Goal: Find contact information: Find contact information

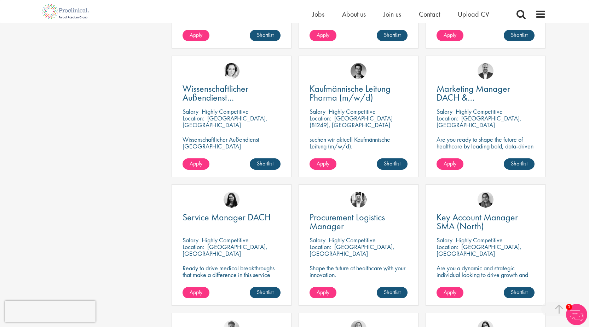
scroll to position [389, 0]
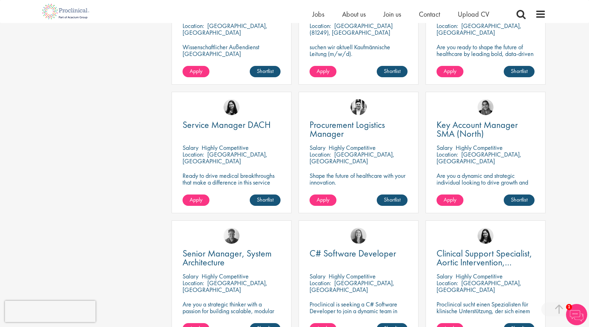
click at [575, 308] on img at bounding box center [576, 314] width 21 height 21
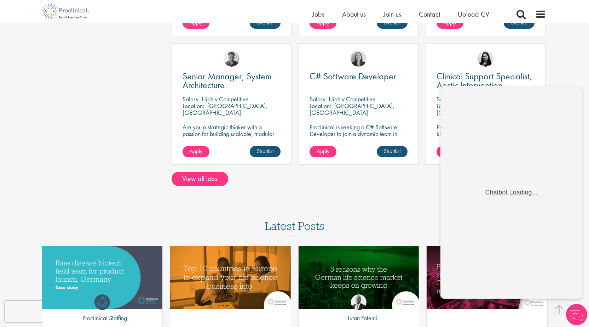
scroll to position [531, 0]
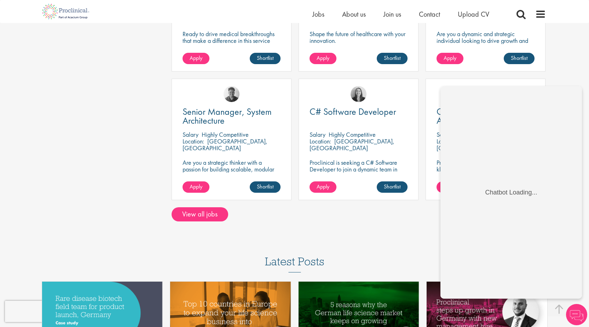
click at [357, 222] on div "Lets go" at bounding box center [294, 8] width 589 height 1078
click at [571, 71] on div "Lets go" at bounding box center [294, 8] width 589 height 1078
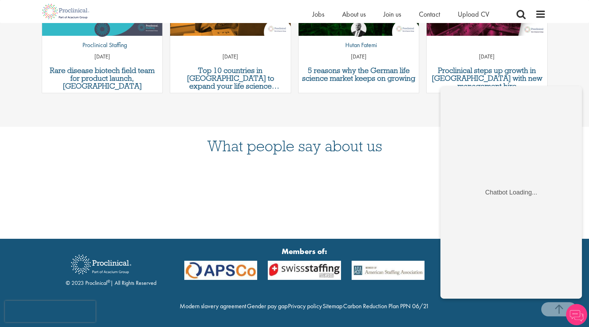
scroll to position [854, 0]
click at [580, 74] on div "Latest Posts Rare disease biotech field team for product launch, Germany by Pro…" at bounding box center [294, 23] width 589 height 153
click at [580, 313] on img at bounding box center [576, 314] width 21 height 21
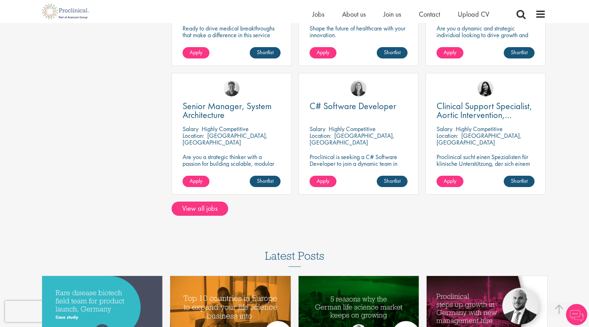
scroll to position [359, 0]
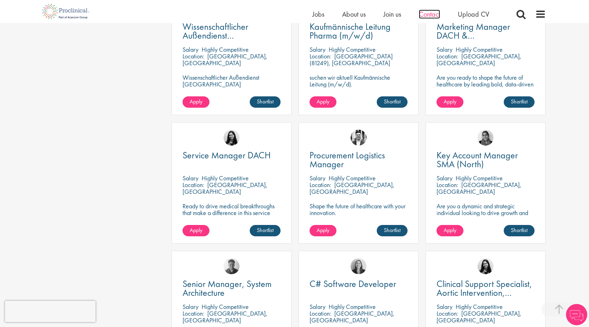
click at [423, 14] on span "Contact" at bounding box center [429, 14] width 21 height 9
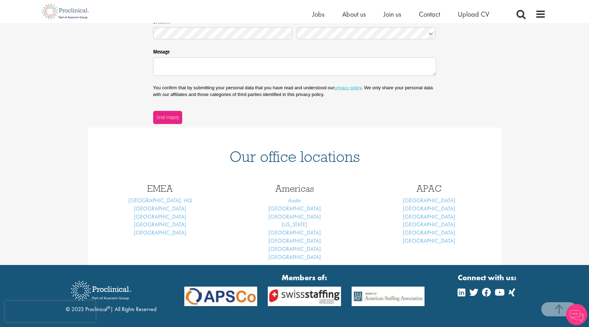
scroll to position [208, 0]
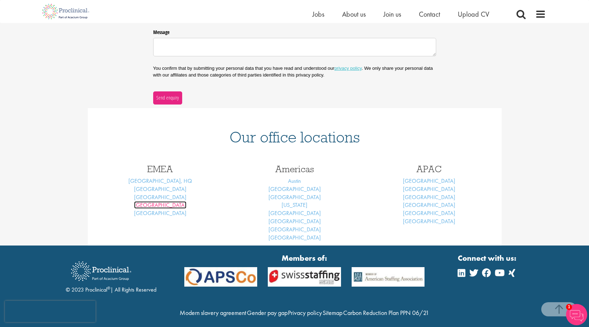
click at [162, 206] on link "Frankfurt" at bounding box center [160, 204] width 52 height 7
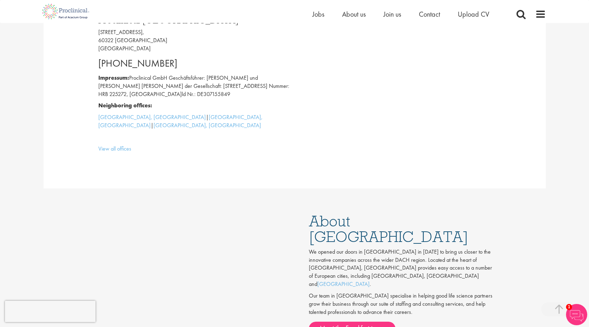
scroll to position [318, 0]
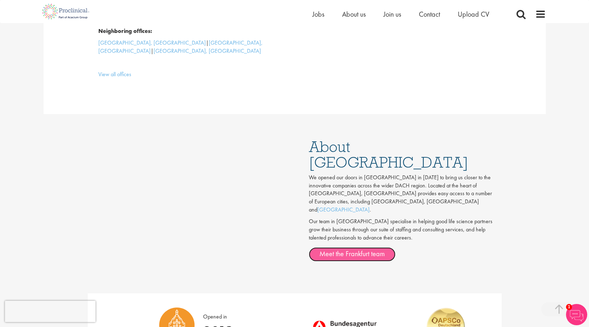
click at [345, 247] on link "Meet the Frankfurt team" at bounding box center [352, 254] width 87 height 14
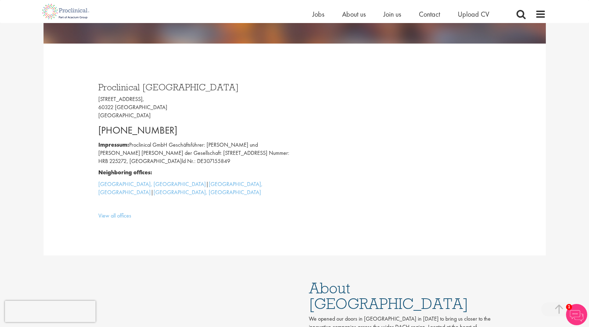
scroll to position [177, 0]
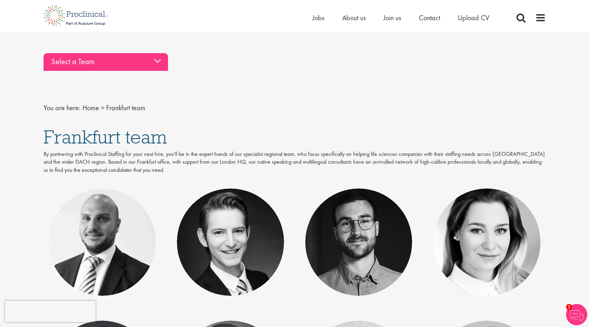
click at [64, 64] on div "Select a Team" at bounding box center [106, 62] width 125 height 18
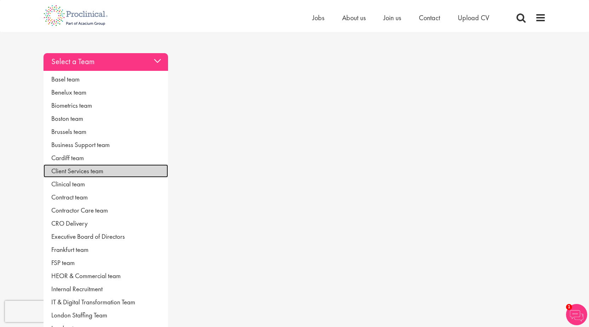
click at [79, 171] on link "Client Services team" at bounding box center [106, 170] width 125 height 13
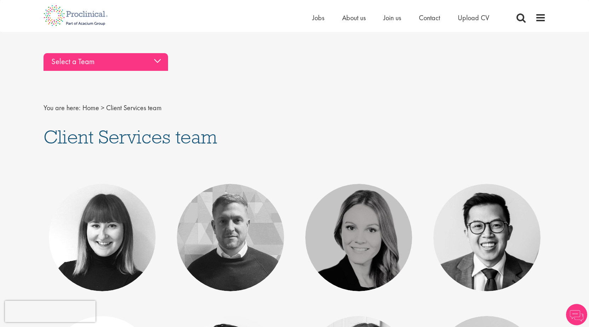
click at [62, 66] on div "Select a Team" at bounding box center [106, 62] width 125 height 18
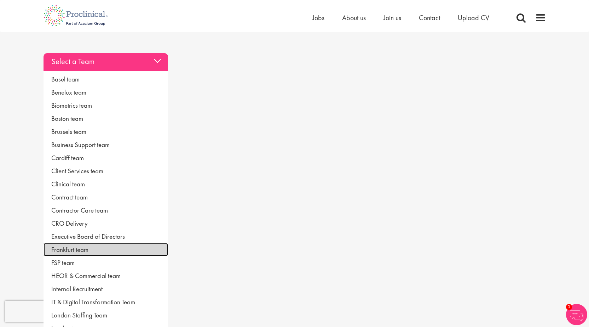
click at [67, 249] on link "Frankfurt team" at bounding box center [106, 249] width 125 height 13
